Goal: Check status: Check status

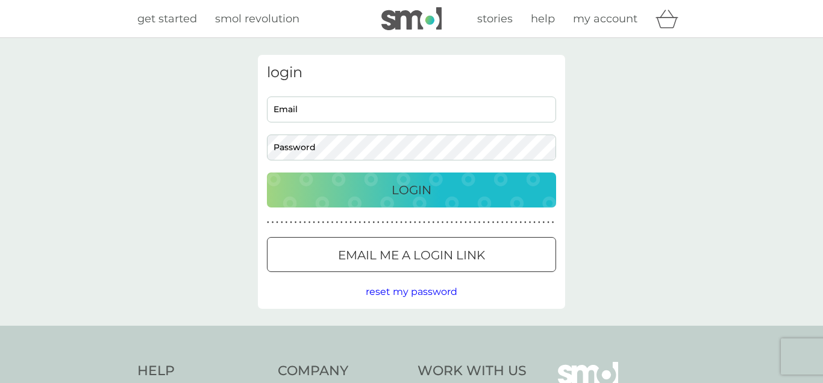
click at [398, 110] on input "Email" at bounding box center [411, 109] width 289 height 26
type input "[EMAIL_ADDRESS][DOMAIN_NAME]"
click at [413, 201] on button "Login" at bounding box center [411, 189] width 289 height 35
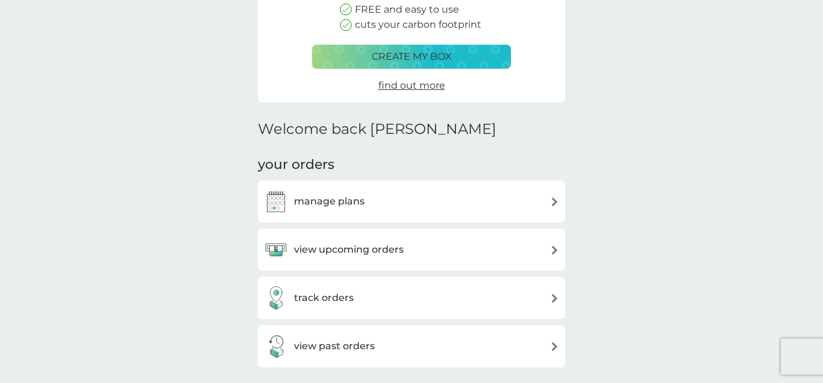
scroll to position [246, 0]
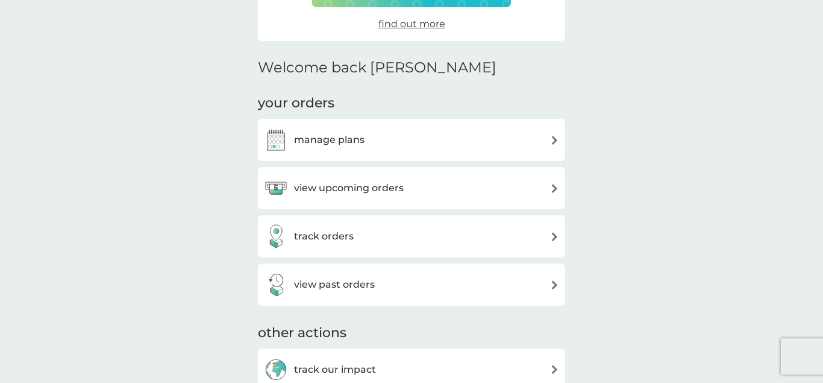
click at [333, 236] on h3 "track orders" at bounding box center [324, 236] width 60 height 16
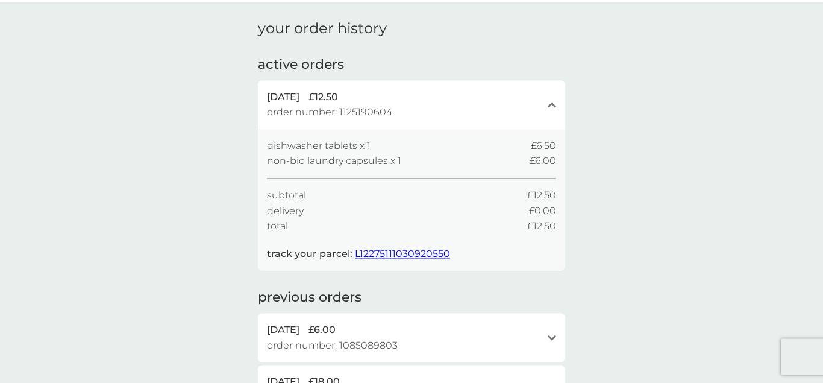
scroll to position [61, 0]
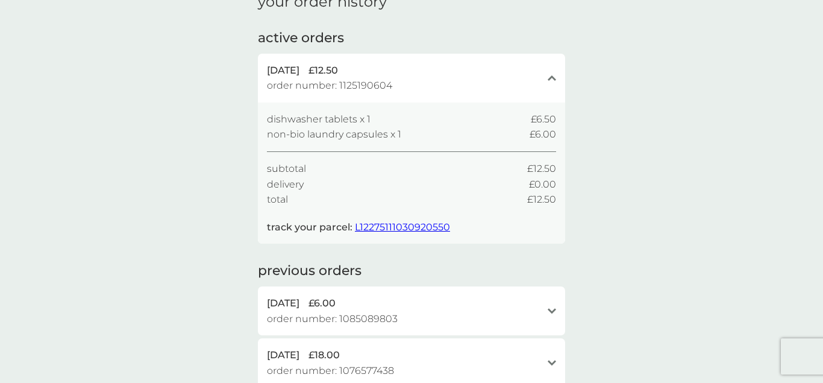
click at [418, 228] on span "L12275111030920550" at bounding box center [402, 226] width 95 height 11
